Goal: Information Seeking & Learning: Check status

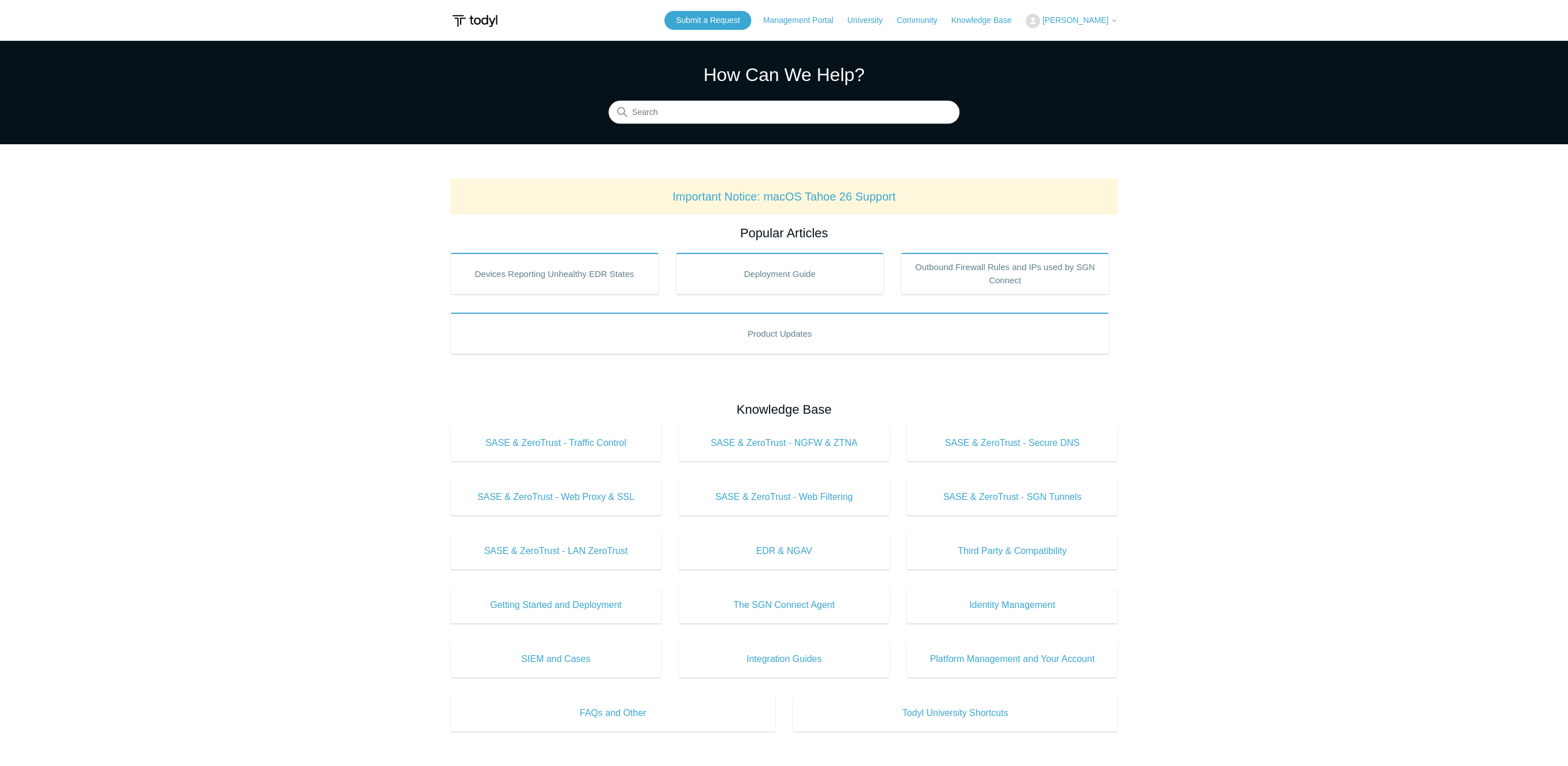
click at [1066, 29] on div "Submit a Request Management Portal University Community Knowledge Base [PERSON_…" at bounding box center [890, 20] width 453 height 19
click at [1064, 25] on span "[PERSON_NAME]" at bounding box center [1079, 20] width 75 height 9
click at [1061, 48] on link "My Support Requests" at bounding box center [1082, 45] width 112 height 20
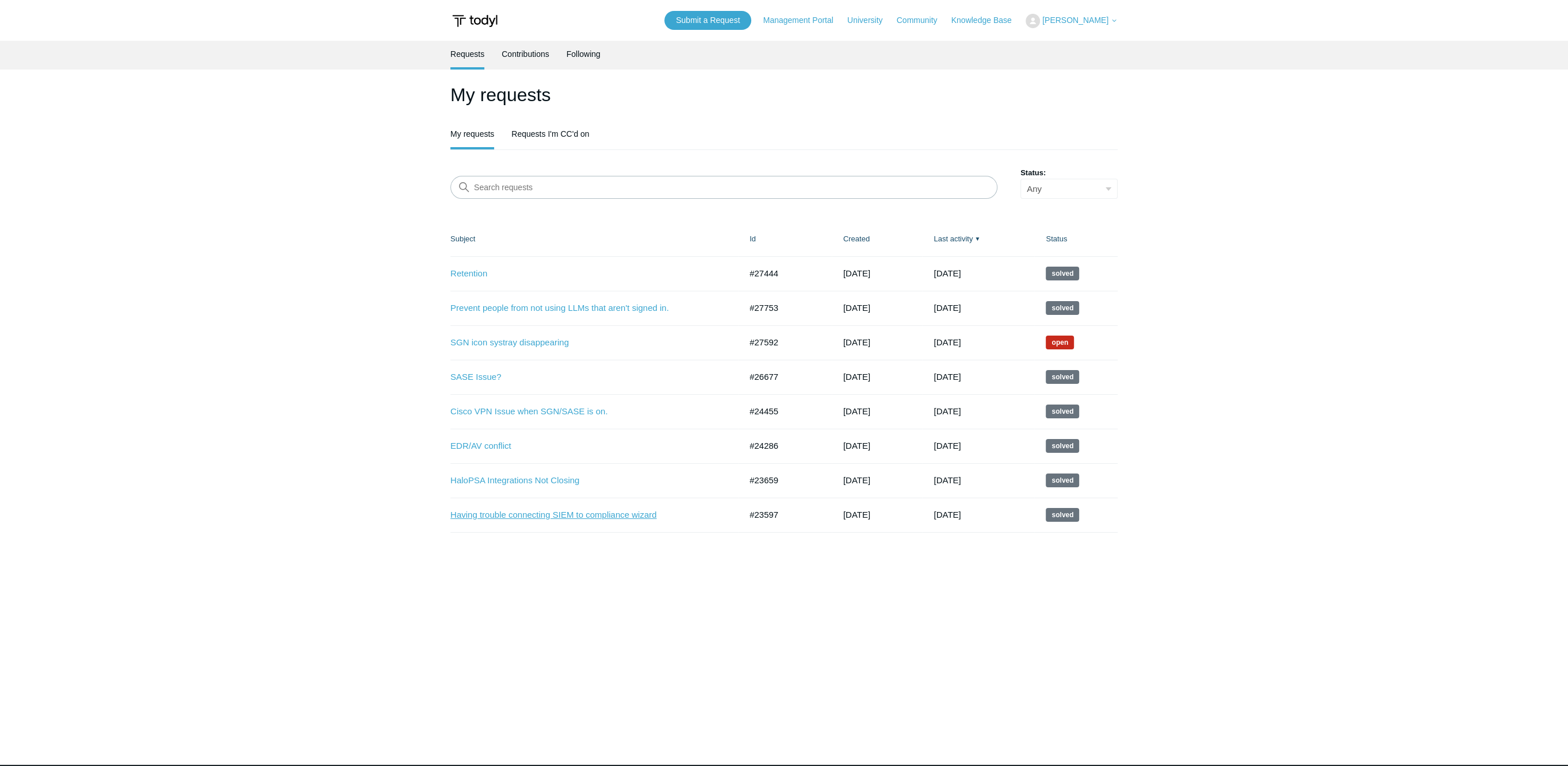
click at [575, 517] on link "Having trouble connecting SIEM to compliance wizard" at bounding box center [587, 515] width 273 height 13
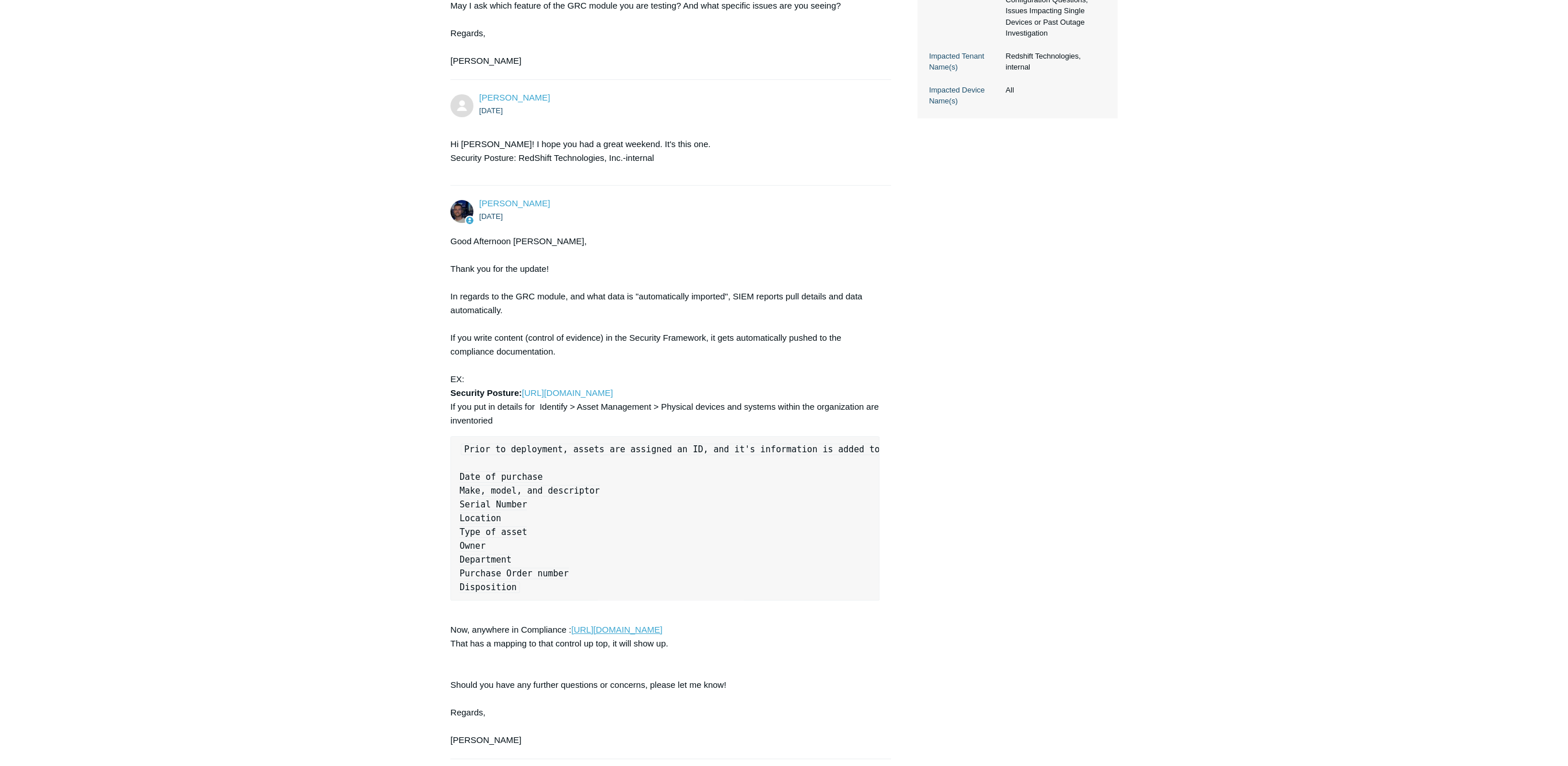
scroll to position [503, 0]
